Goal: Information Seeking & Learning: Understand process/instructions

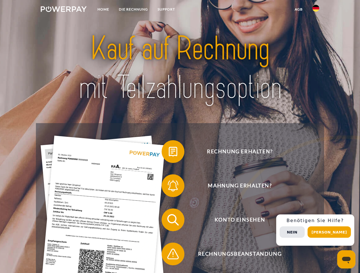
click at [64, 10] on img at bounding box center [64, 9] width 46 height 6
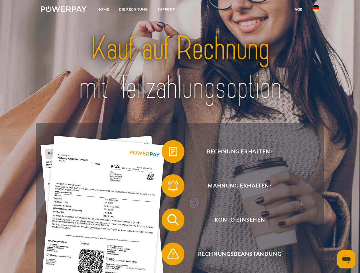
click at [316, 10] on img at bounding box center [315, 8] width 7 height 7
click at [298, 9] on link "agb" at bounding box center [299, 9] width 18 height 10
click at [169, 153] on span at bounding box center [164, 152] width 28 height 28
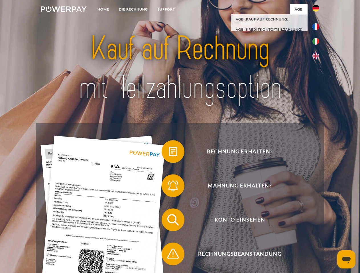
click at [169, 187] on span at bounding box center [164, 186] width 28 height 28
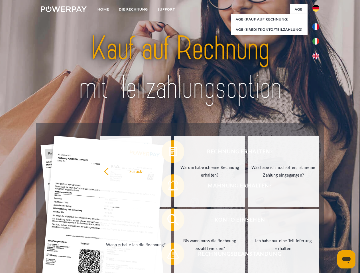
click at [174, 221] on link "Bis wann muss die Rechnung bezahlt werden?" at bounding box center [209, 244] width 71 height 71
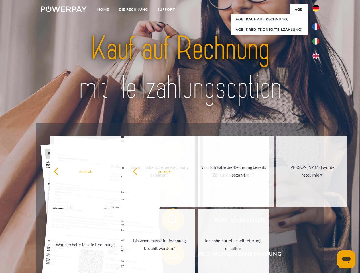
click at [169, 255] on span at bounding box center [164, 254] width 28 height 28
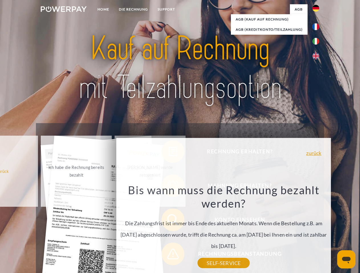
click at [317, 230] on div "Rechnung erhalten? Mahnung erhalten? Konto einsehen" at bounding box center [180, 237] width 288 height 228
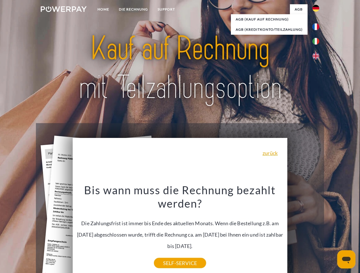
click at [303, 232] on span "Konto einsehen" at bounding box center [240, 220] width 140 height 23
click at [331, 232] on header "Home DIE RECHNUNG SUPPORT" at bounding box center [180, 196] width 360 height 393
